Goal: Task Accomplishment & Management: Manage account settings

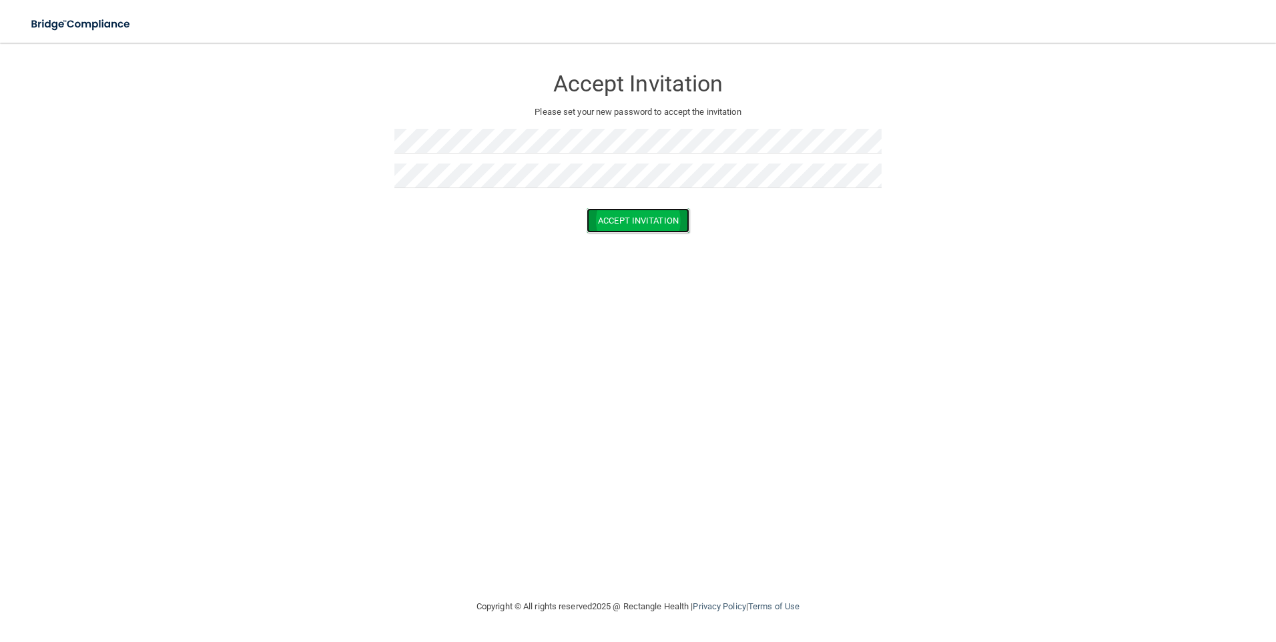
click at [609, 216] on button "Accept Invitation" at bounding box center [637, 220] width 103 height 25
click at [622, 240] on button "Accept Invitation" at bounding box center [637, 240] width 103 height 25
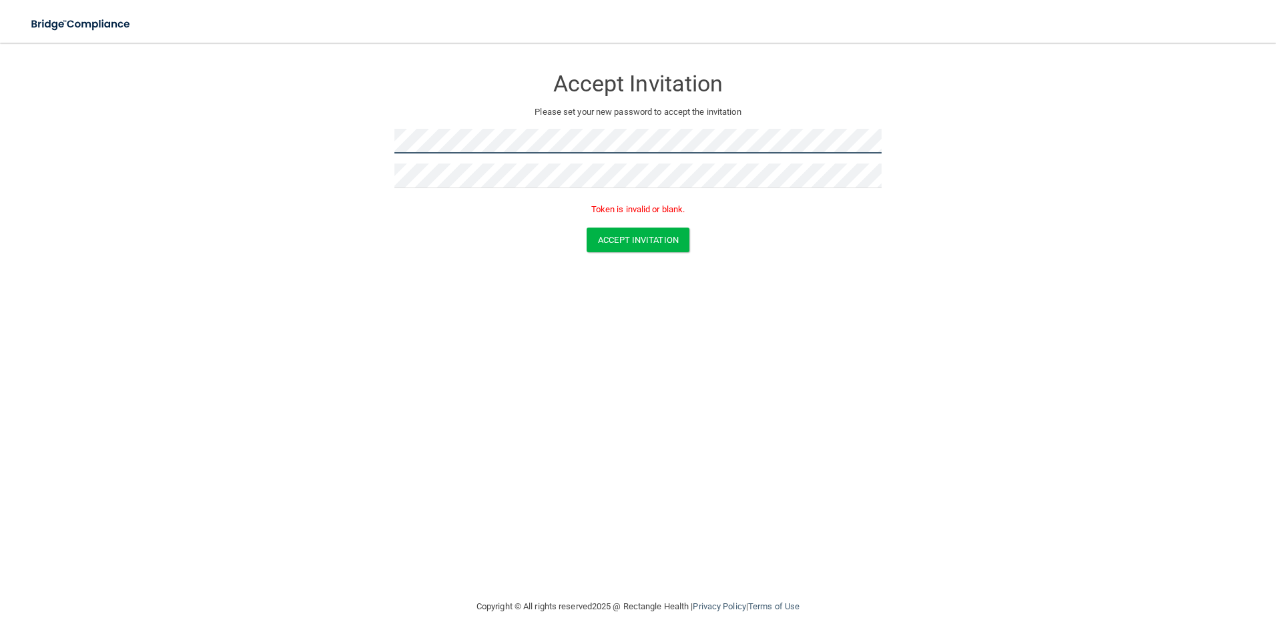
click at [358, 135] on form "Accept Invitation Please set your new password to accept the invitation Token i…" at bounding box center [638, 162] width 1222 height 212
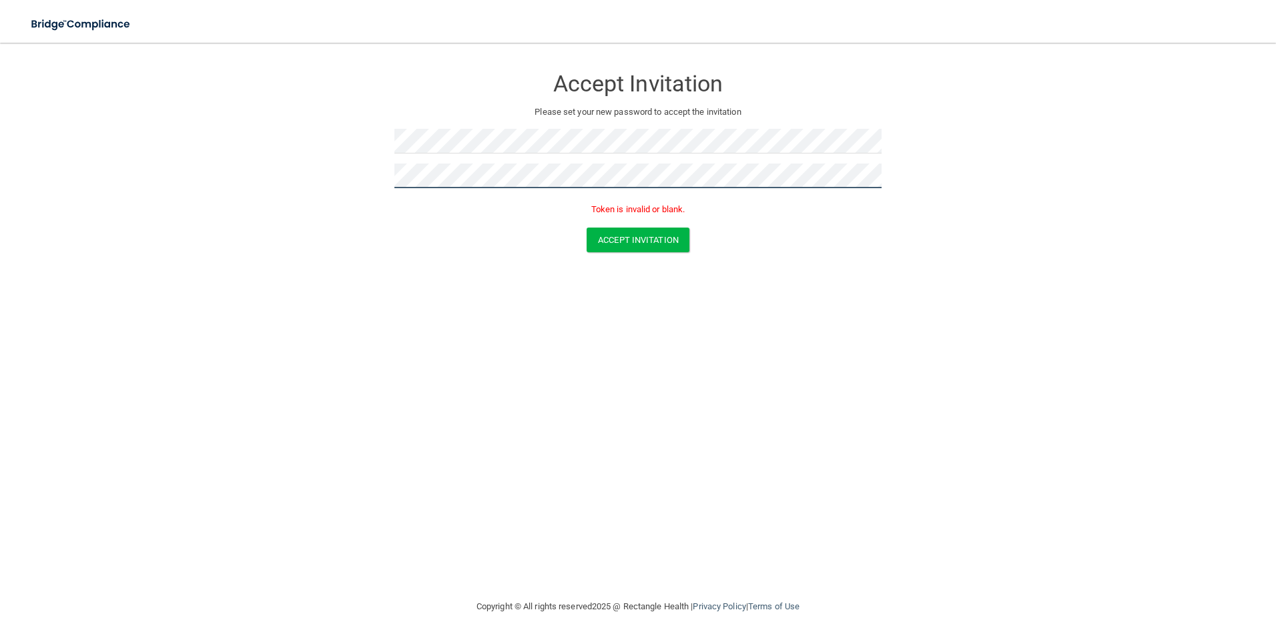
click at [316, 170] on form "Accept Invitation Please set your new password to accept the invitation Token i…" at bounding box center [638, 162] width 1222 height 212
click at [616, 239] on button "Accept Invitation" at bounding box center [637, 240] width 103 height 25
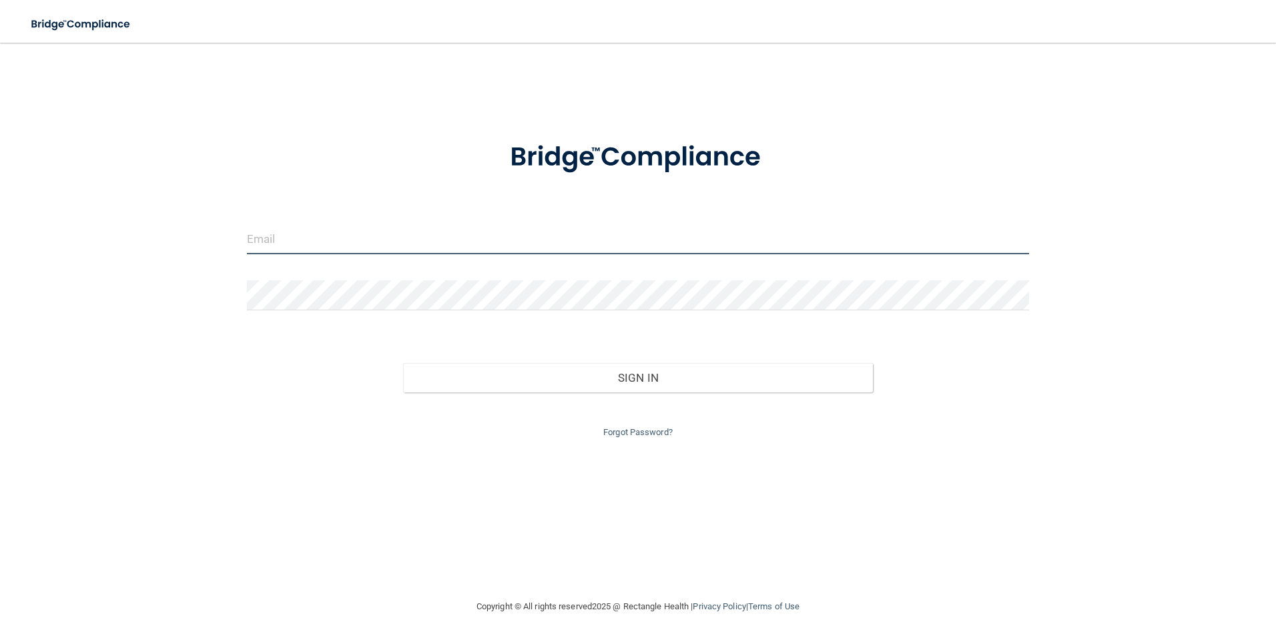
click at [326, 229] on input "email" at bounding box center [638, 239] width 783 height 30
type input "[EMAIL_ADDRESS][DOMAIN_NAME]"
click at [657, 430] on link "Forgot Password?" at bounding box center [637, 432] width 69 height 10
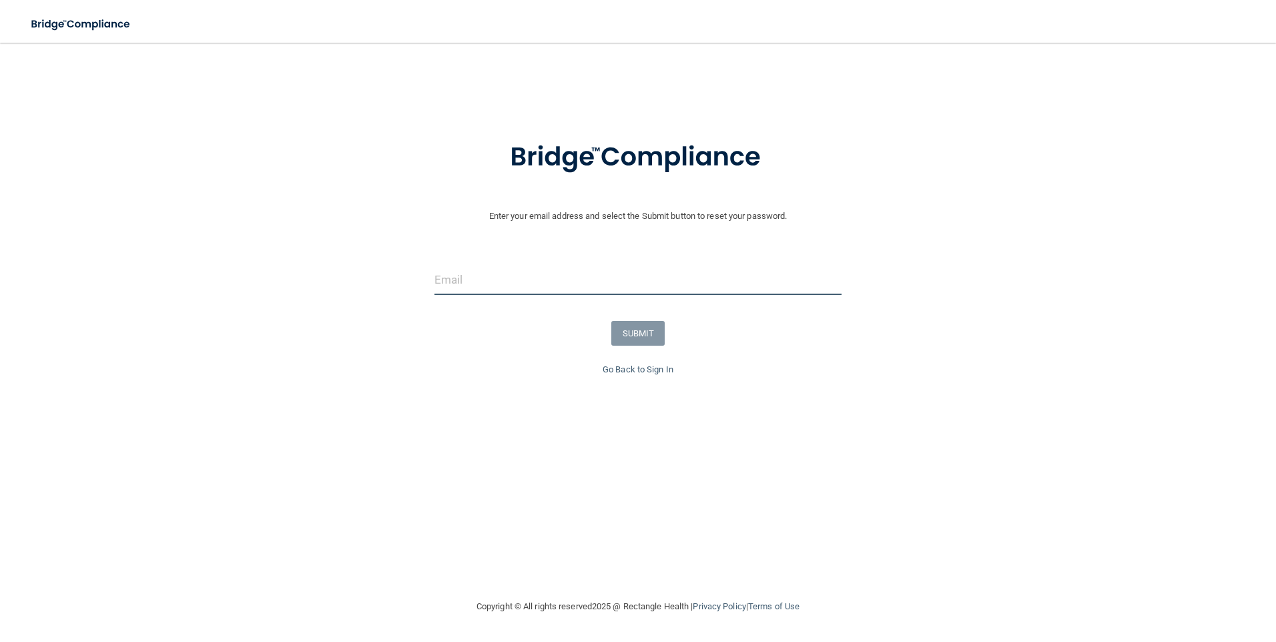
click at [486, 282] on input "email" at bounding box center [638, 280] width 408 height 30
type input "[EMAIL_ADDRESS][DOMAIN_NAME]"
click at [640, 332] on button "SUBMIT" at bounding box center [638, 333] width 54 height 25
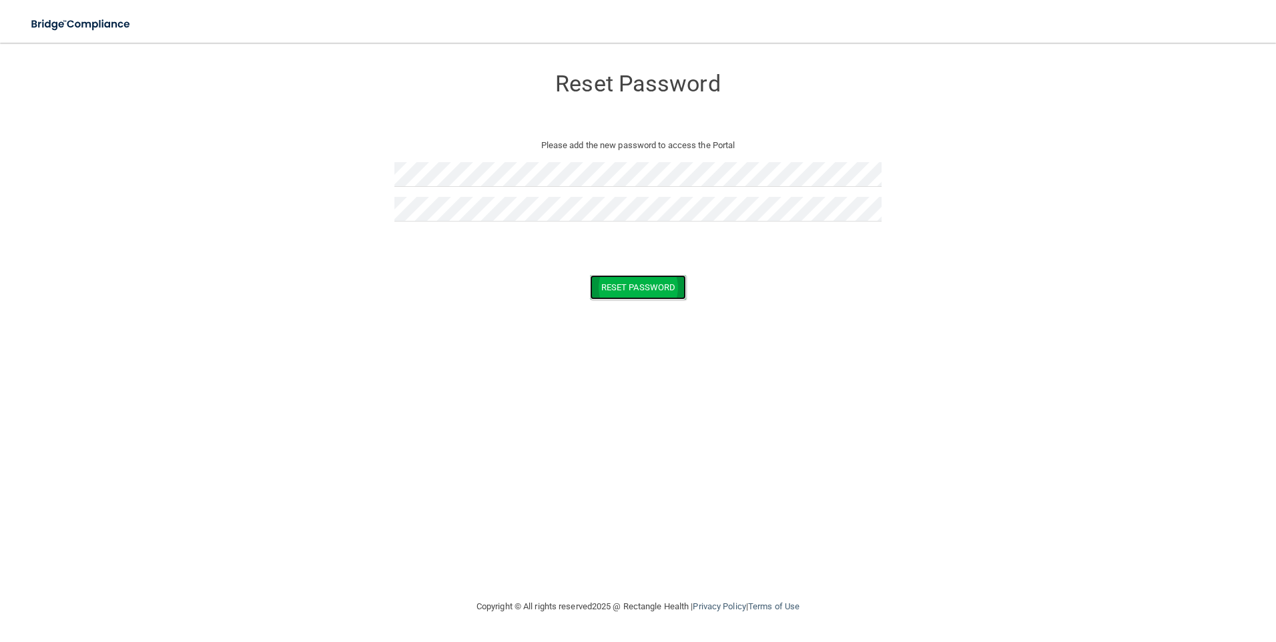
click at [614, 280] on button "Reset Password" at bounding box center [638, 287] width 96 height 25
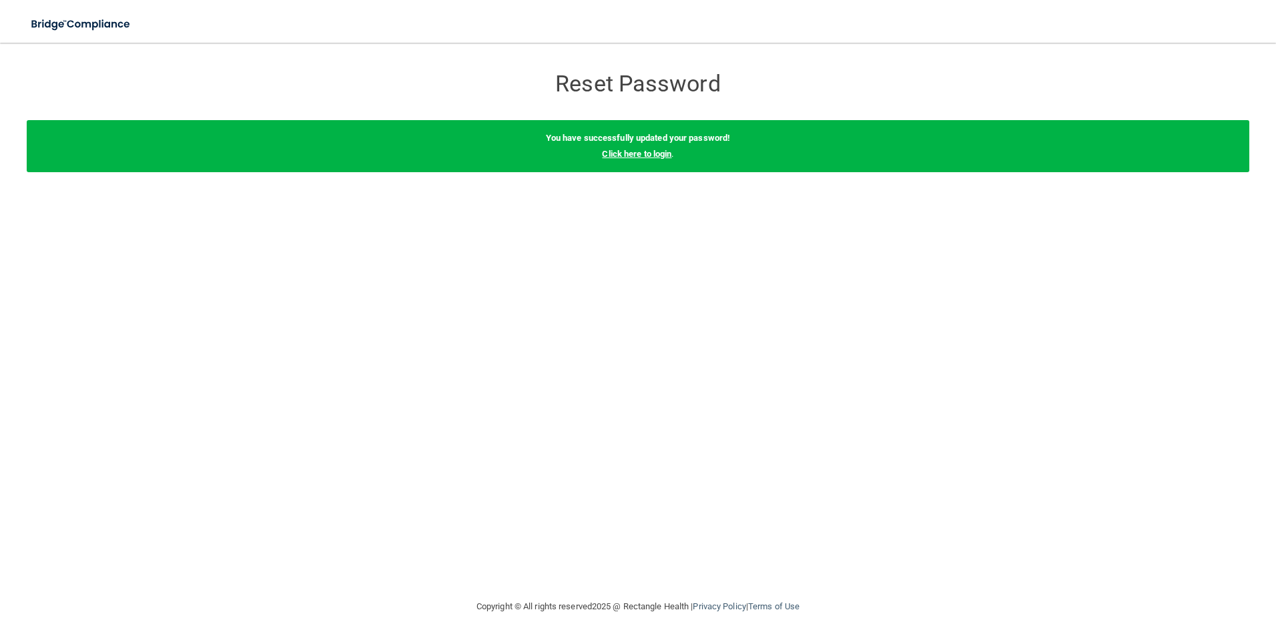
click at [608, 153] on link "Click here to login" at bounding box center [636, 154] width 69 height 10
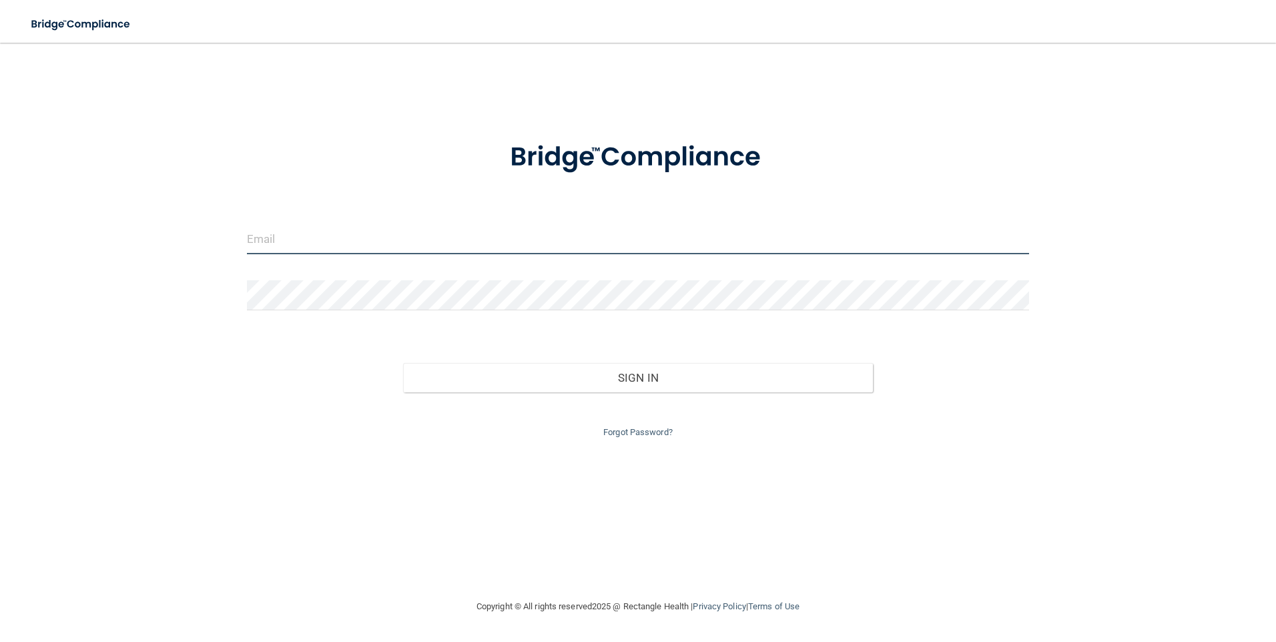
type input "[EMAIL_ADDRESS][DOMAIN_NAME]"
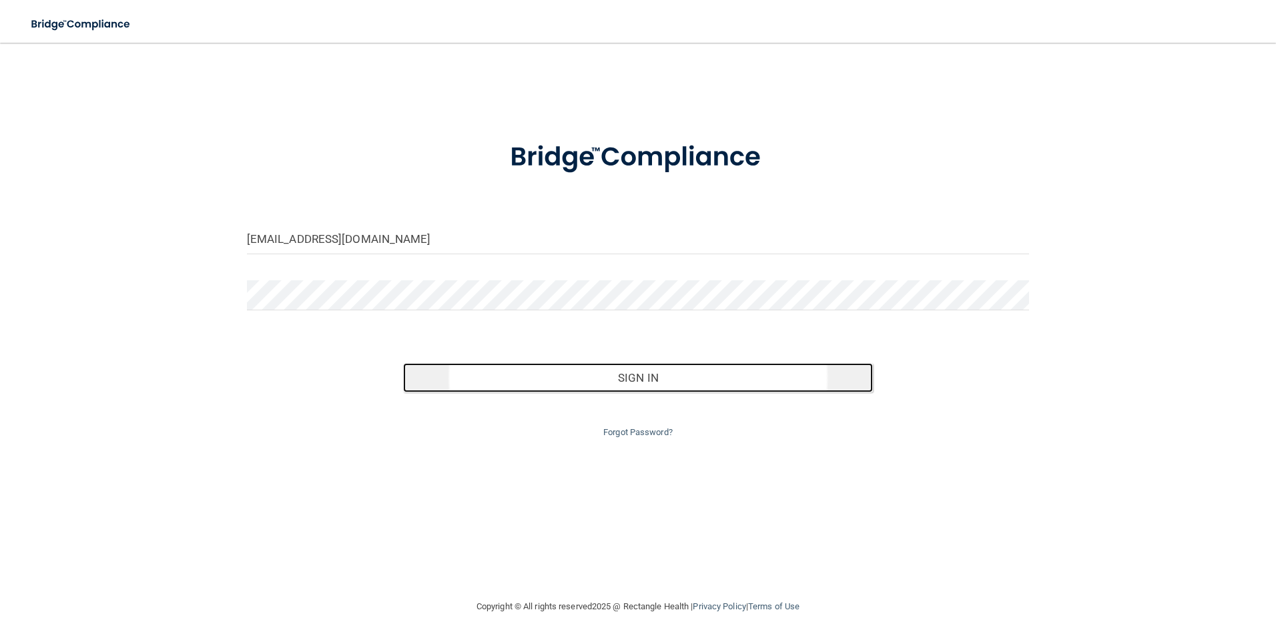
click at [651, 380] on button "Sign In" at bounding box center [638, 377] width 470 height 29
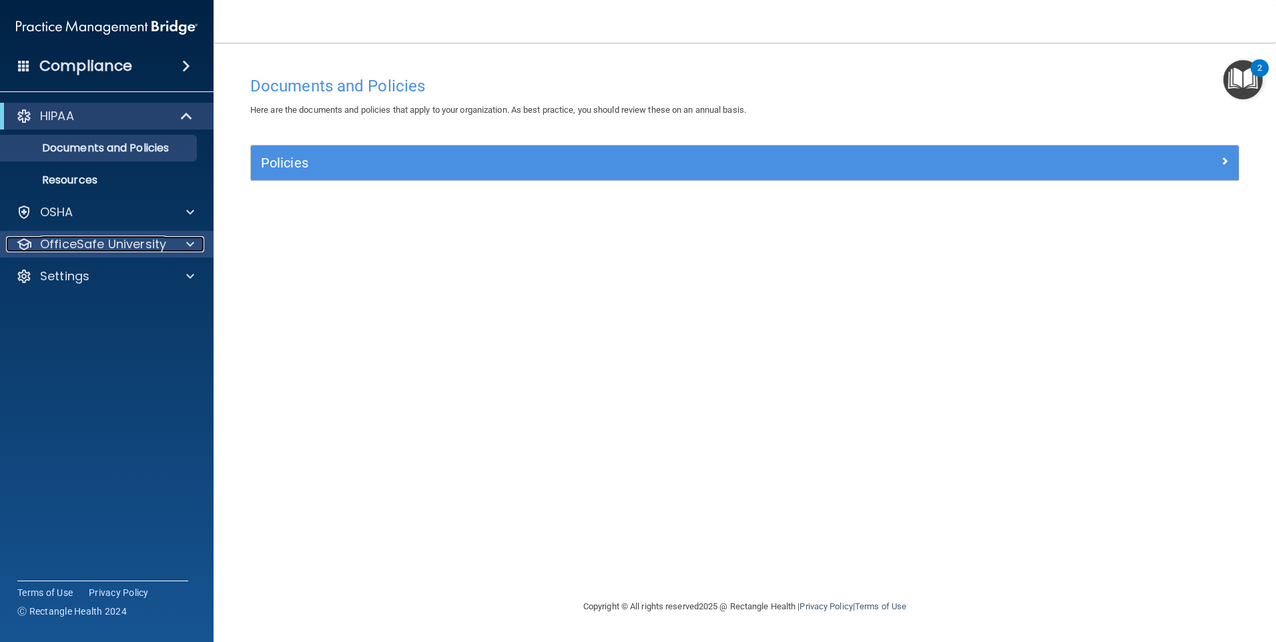
click at [94, 248] on p "OfficeSafe University" at bounding box center [103, 244] width 126 height 16
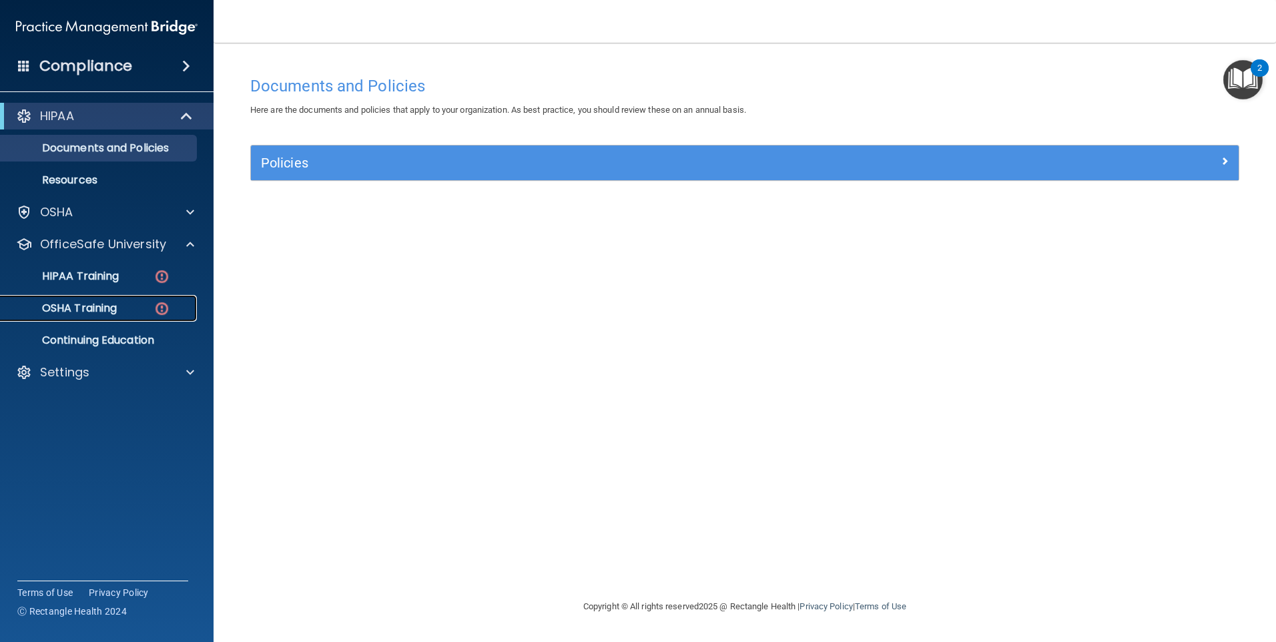
click at [81, 308] on p "OSHA Training" at bounding box center [63, 308] width 108 height 13
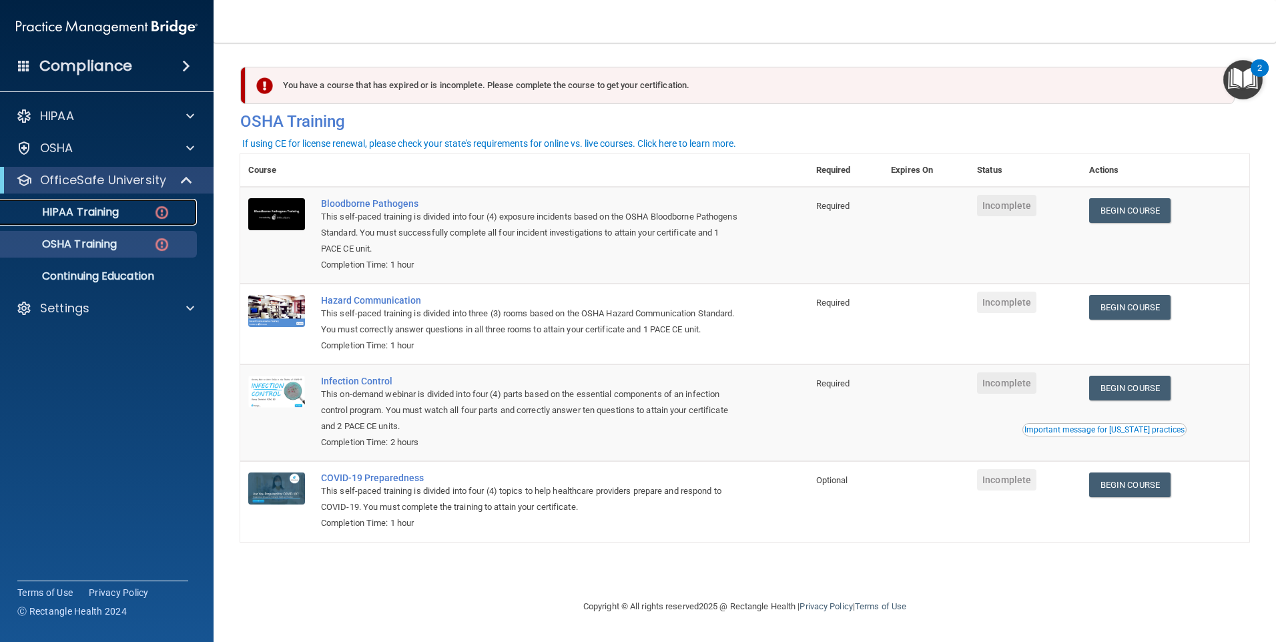
click at [65, 214] on p "HIPAA Training" at bounding box center [64, 211] width 110 height 13
